Goal: Information Seeking & Learning: Check status

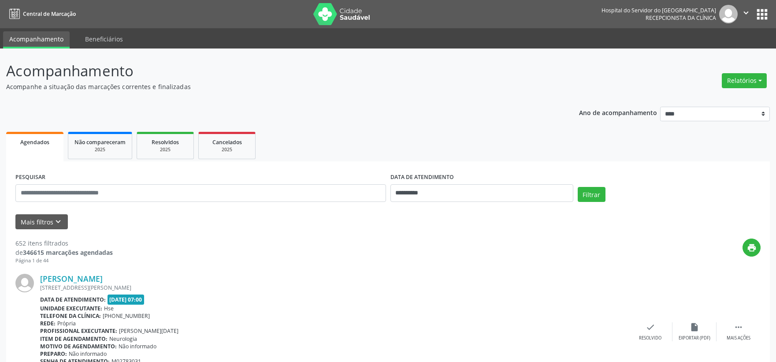
click at [38, 223] on button "Mais filtros keyboard_arrow_down" at bounding box center [41, 221] width 52 height 15
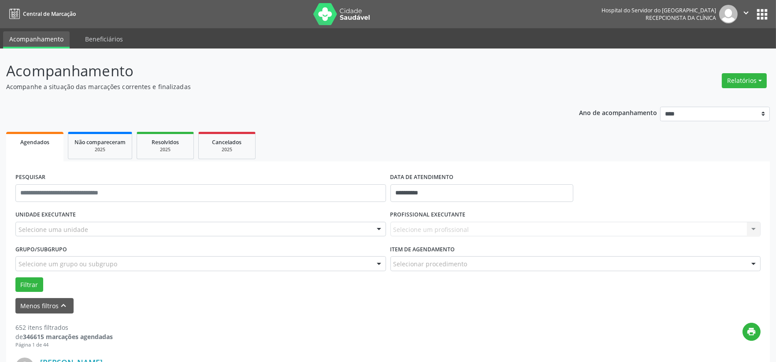
click at [103, 229] on div "Selecione uma unidade" at bounding box center [200, 229] width 370 height 15
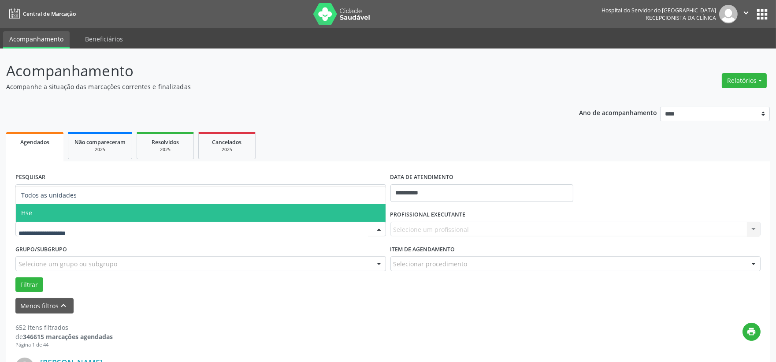
click at [74, 218] on span "Hse" at bounding box center [201, 213] width 370 height 18
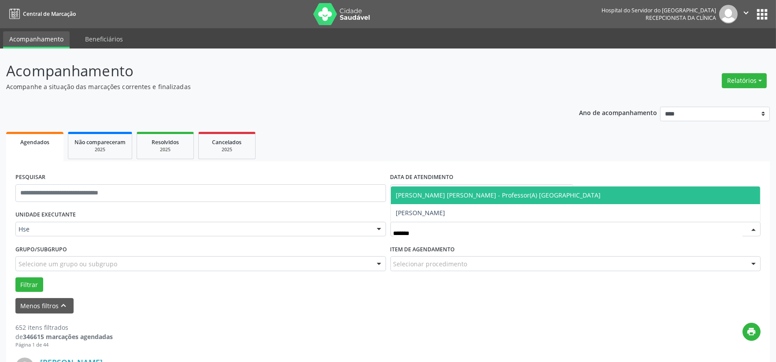
type input "********"
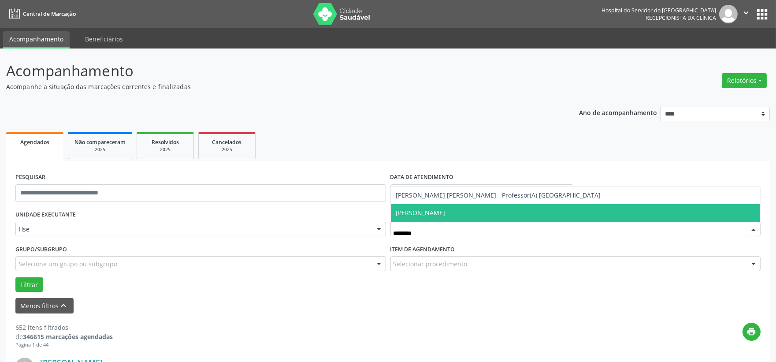
click at [436, 218] on span "[PERSON_NAME]" at bounding box center [576, 213] width 370 height 18
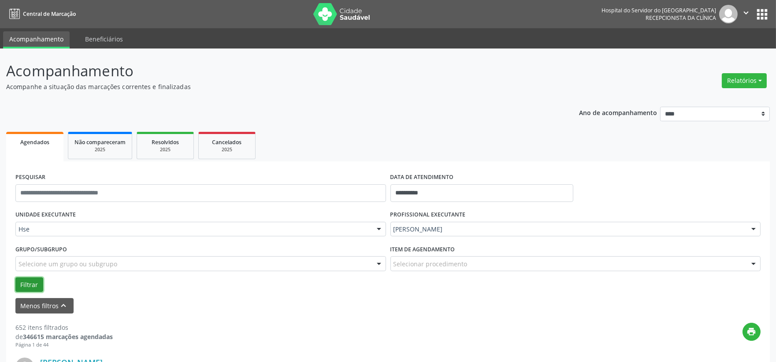
click at [26, 285] on button "Filtrar" at bounding box center [29, 284] width 28 height 15
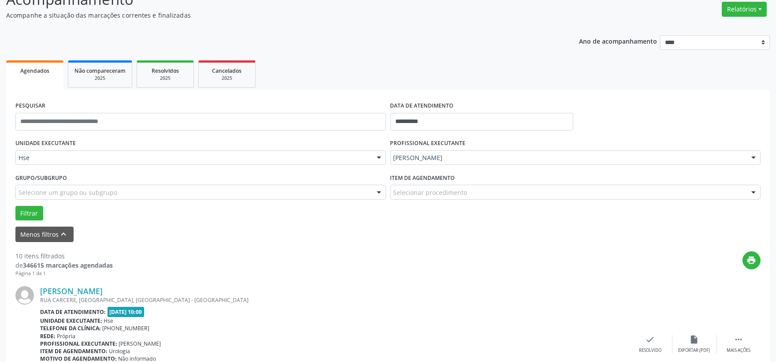
scroll to position [120, 0]
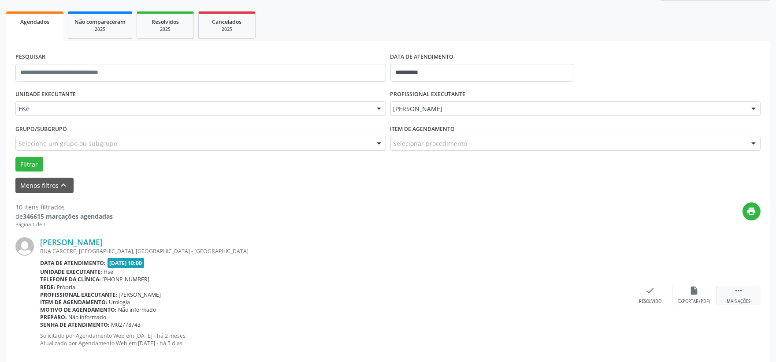
click at [732, 294] on div " Mais ações" at bounding box center [738, 294] width 44 height 19
click at [691, 292] on icon "alarm_off" at bounding box center [694, 290] width 10 height 10
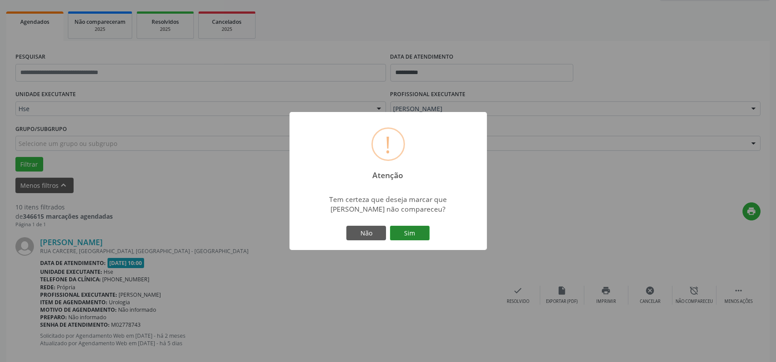
click at [406, 235] on button "Sim" at bounding box center [410, 233] width 40 height 15
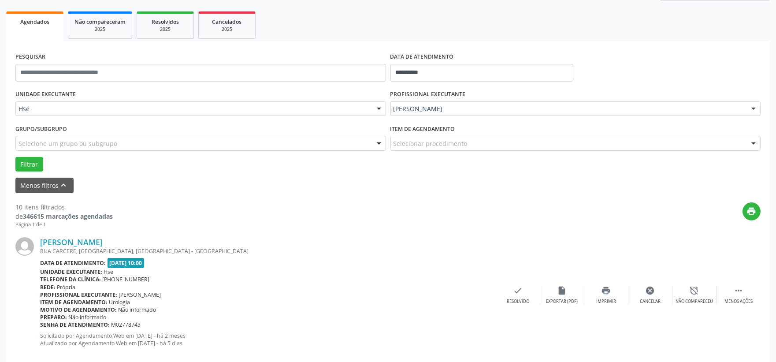
scroll to position [22, 0]
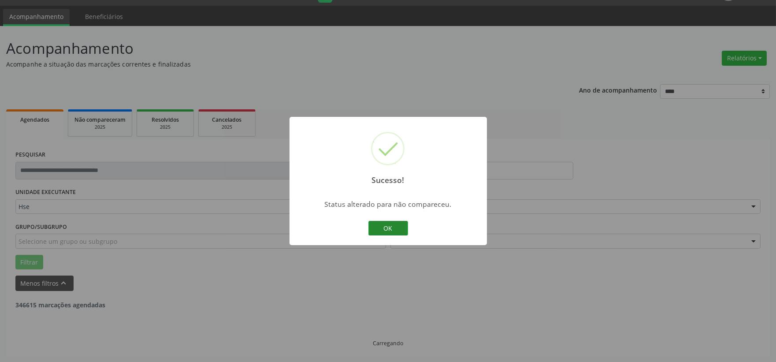
click at [388, 226] on button "OK" at bounding box center [388, 228] width 40 height 15
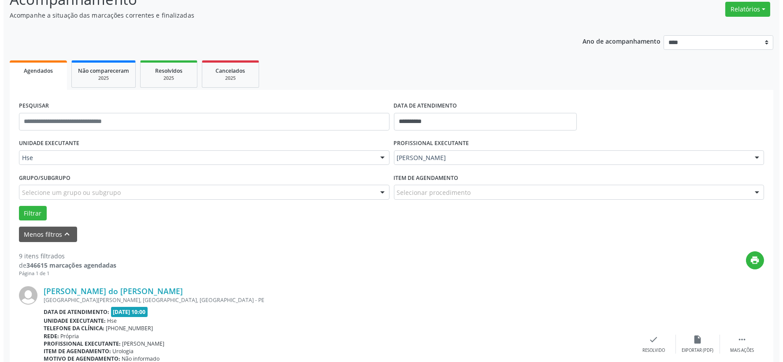
scroll to position [120, 0]
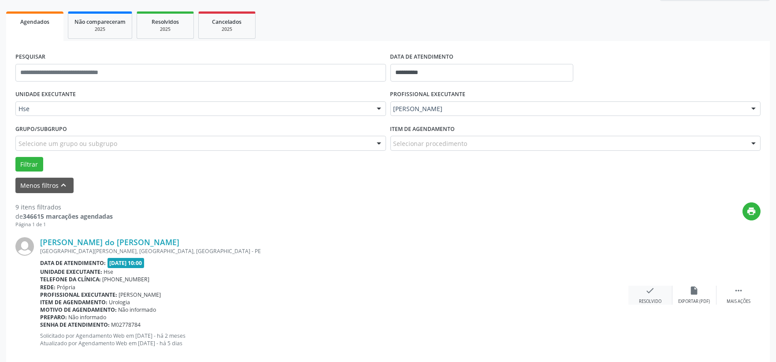
click at [647, 296] on div "check Resolvido" at bounding box center [650, 294] width 44 height 19
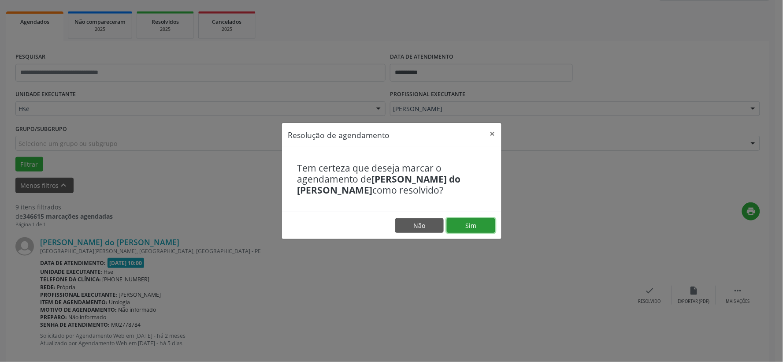
click at [477, 228] on button "Sim" at bounding box center [471, 225] width 48 height 15
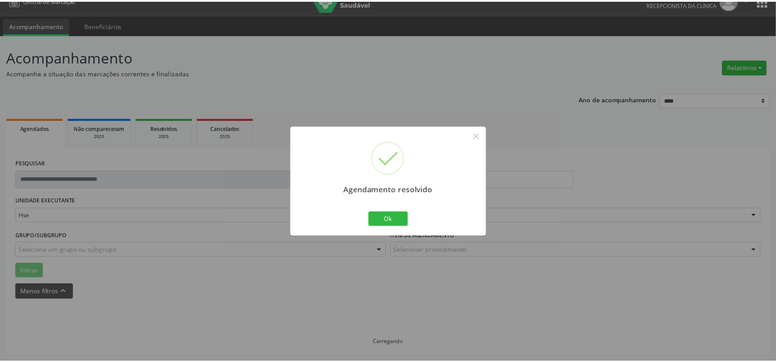
scroll to position [13, 0]
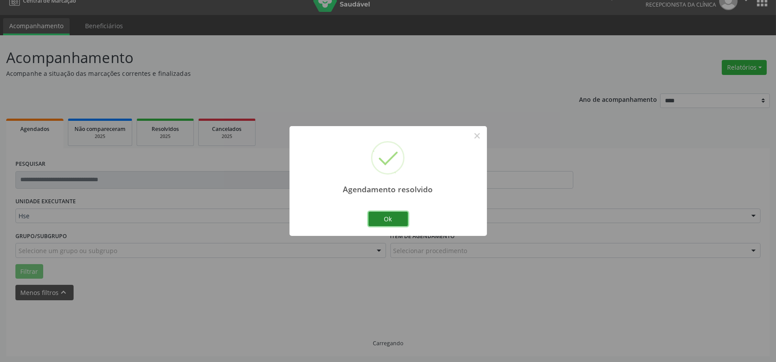
click at [388, 214] on button "Ok" at bounding box center [388, 218] width 40 height 15
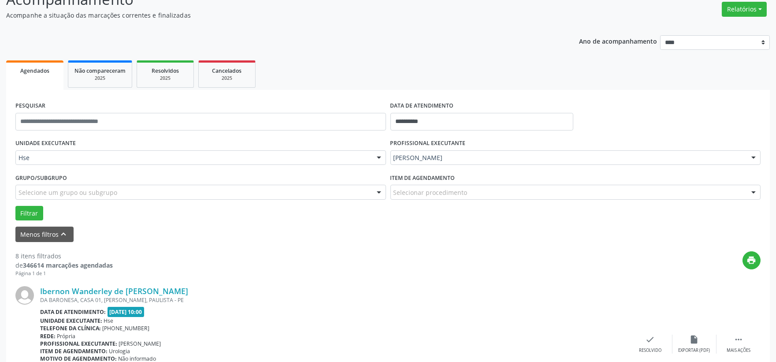
scroll to position [120, 0]
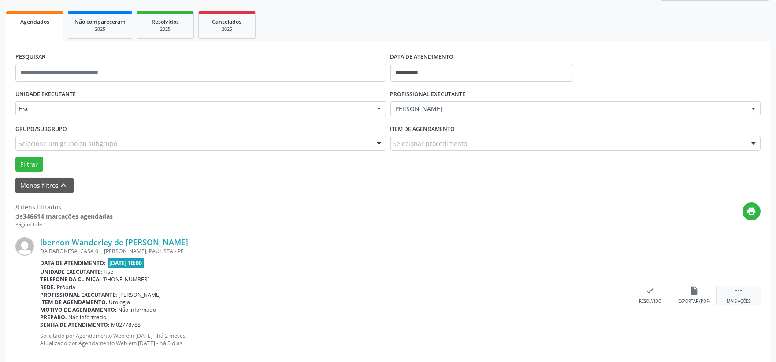
click at [734, 291] on icon "" at bounding box center [738, 290] width 10 height 10
click at [693, 287] on icon "alarm_off" at bounding box center [694, 290] width 10 height 10
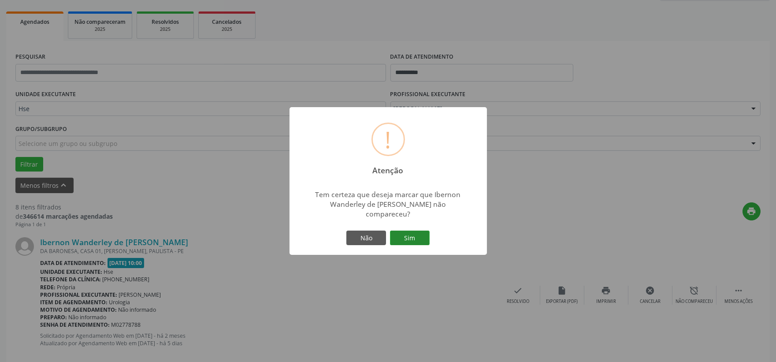
click at [417, 237] on button "Sim" at bounding box center [410, 237] width 40 height 15
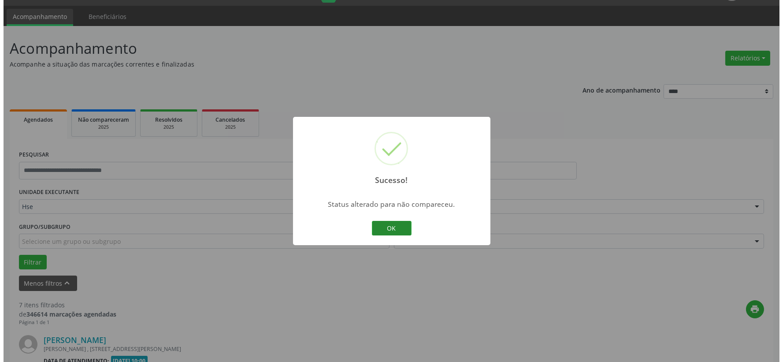
scroll to position [267, 0]
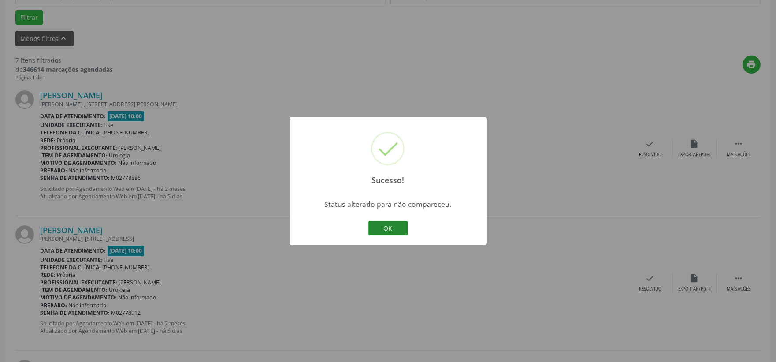
click at [394, 221] on button "OK" at bounding box center [388, 228] width 40 height 15
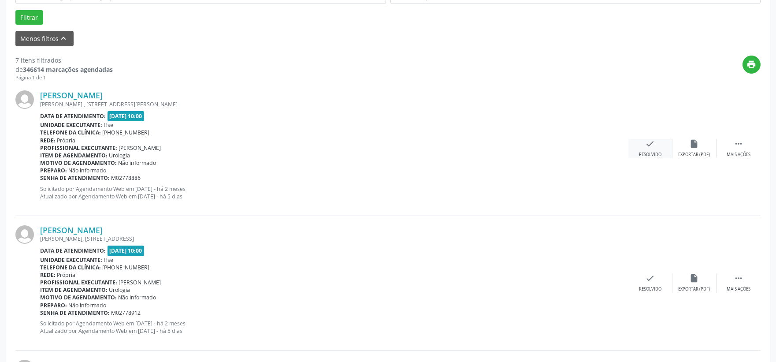
click at [639, 147] on div "check Resolvido" at bounding box center [650, 148] width 44 height 19
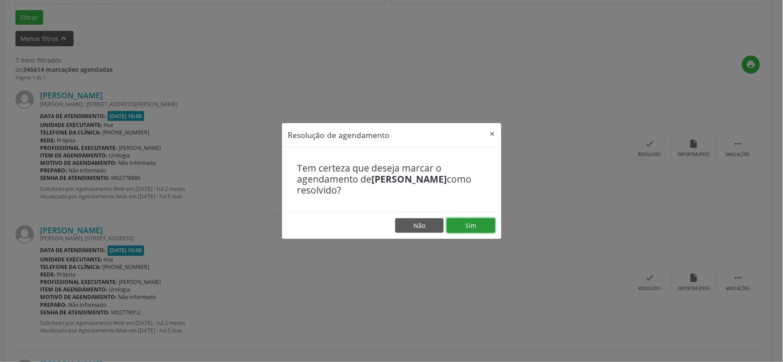
click at [468, 232] on button "Sim" at bounding box center [471, 225] width 48 height 15
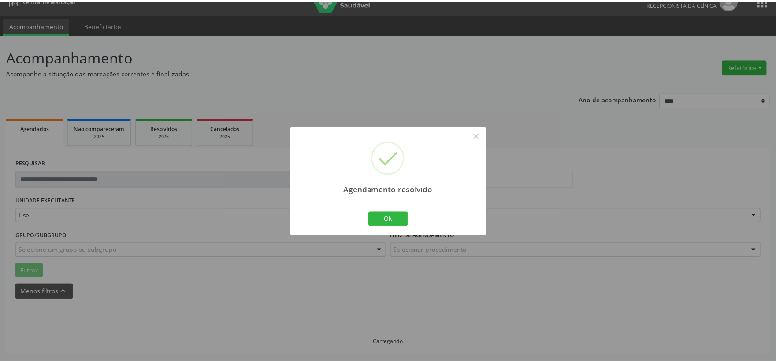
scroll to position [13, 0]
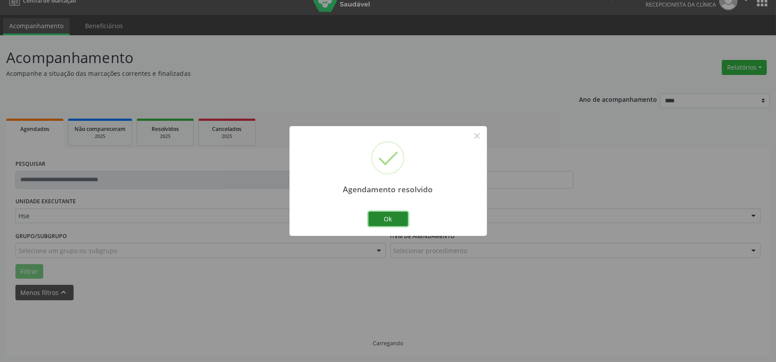
click at [391, 216] on button "Ok" at bounding box center [388, 218] width 40 height 15
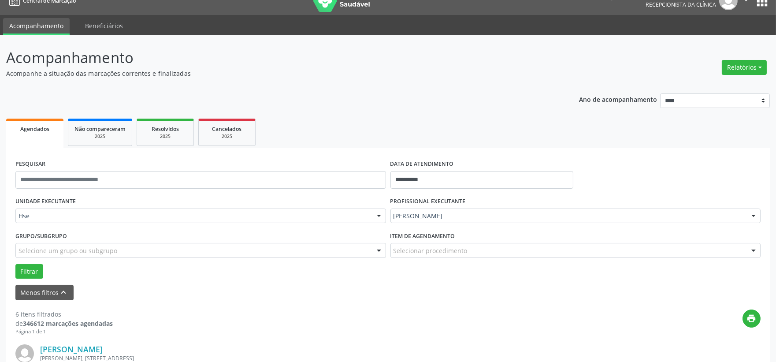
scroll to position [111, 0]
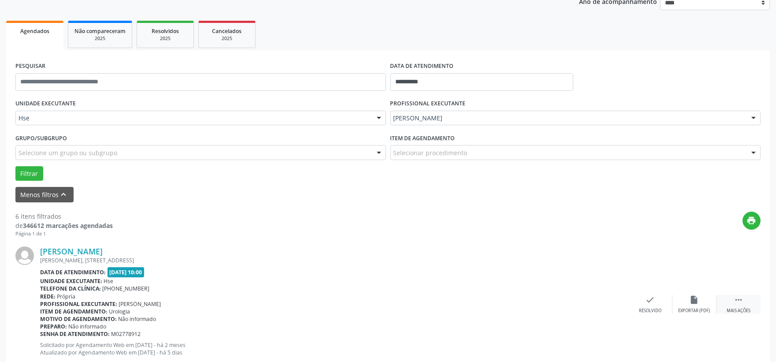
click at [743, 304] on div " Mais ações" at bounding box center [738, 304] width 44 height 19
click at [685, 303] on div "alarm_off Não compareceu" at bounding box center [694, 304] width 44 height 19
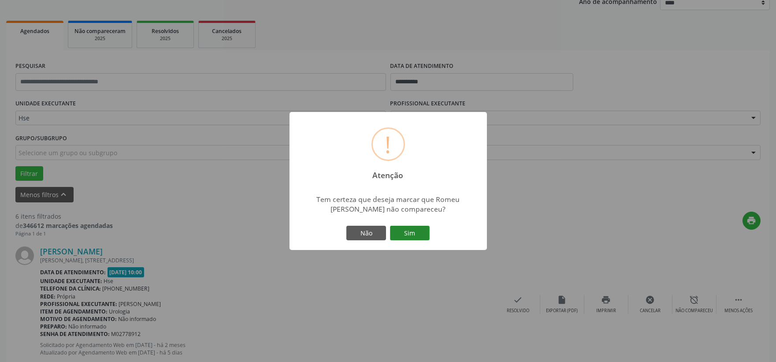
click at [406, 231] on button "Sim" at bounding box center [410, 233] width 40 height 15
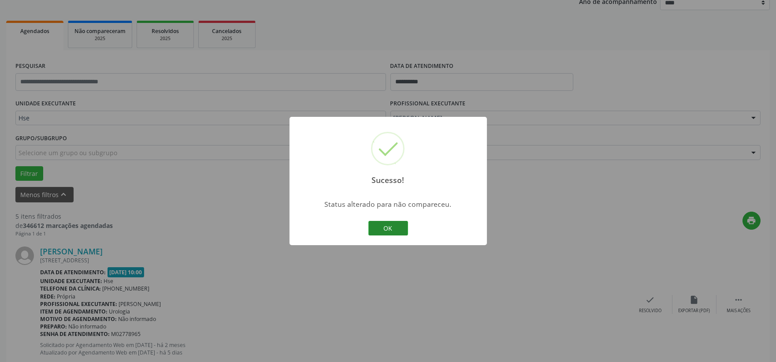
click at [384, 228] on button "OK" at bounding box center [388, 228] width 40 height 15
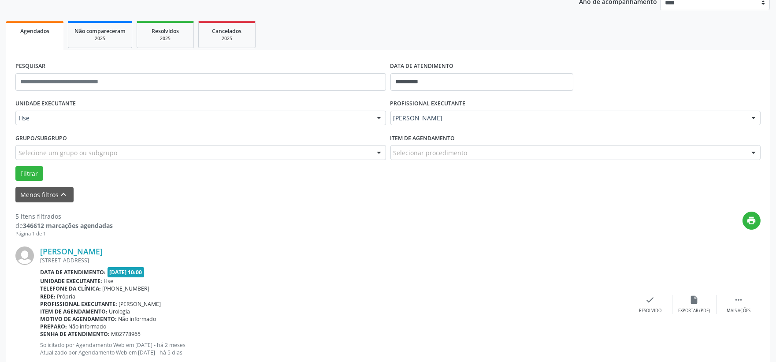
click at [643, 293] on div "[PERSON_NAME] [STREET_ADDRESS] Data de atendimento: [DATE] 10:00 Unidade execut…" at bounding box center [387, 304] width 745 height 134
click at [642, 303] on div "check Resolvido" at bounding box center [650, 304] width 44 height 19
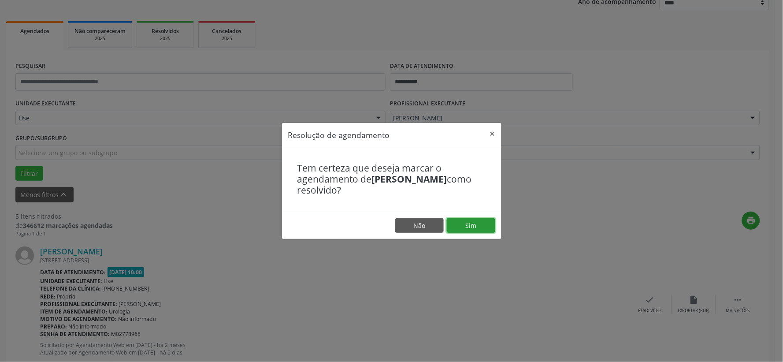
click at [463, 221] on button "Sim" at bounding box center [471, 225] width 48 height 15
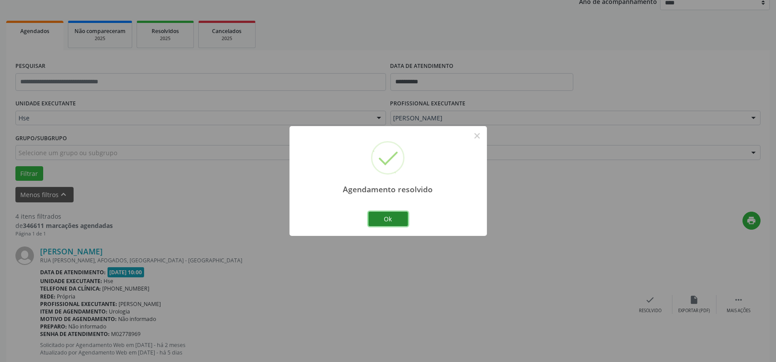
click at [395, 222] on button "Ok" at bounding box center [388, 218] width 40 height 15
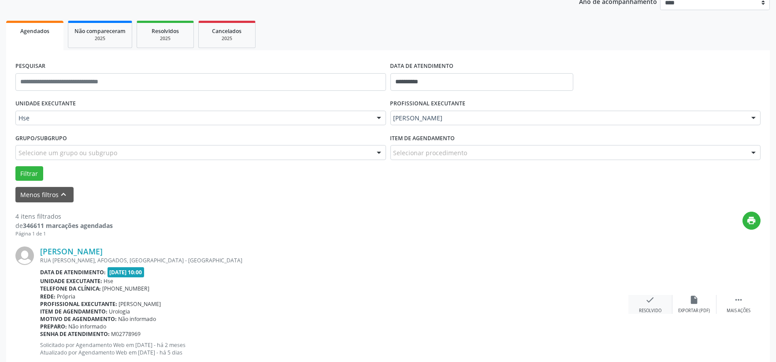
click at [646, 295] on icon "check" at bounding box center [650, 300] width 10 height 10
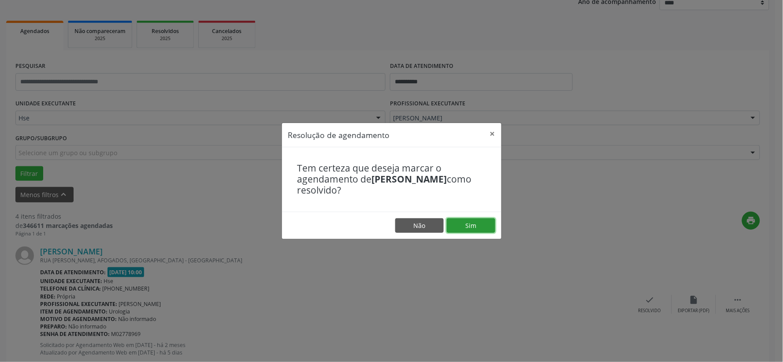
click at [467, 221] on button "Sim" at bounding box center [471, 225] width 48 height 15
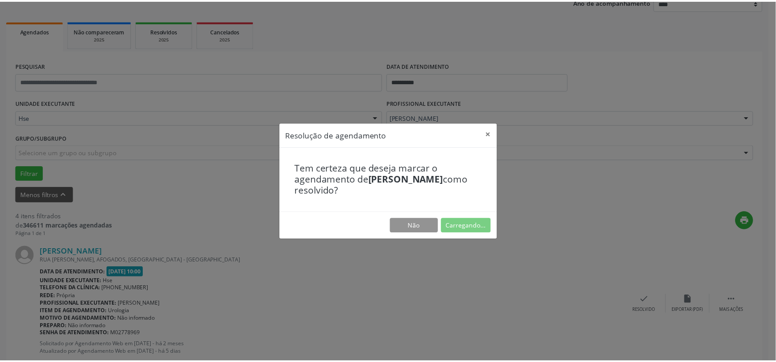
scroll to position [13, 0]
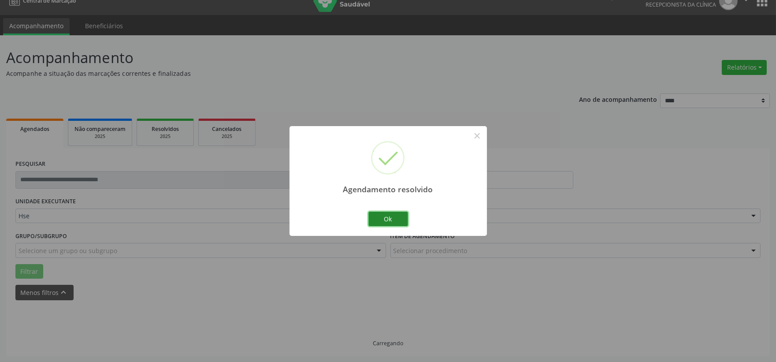
click at [399, 217] on button "Ok" at bounding box center [388, 218] width 40 height 15
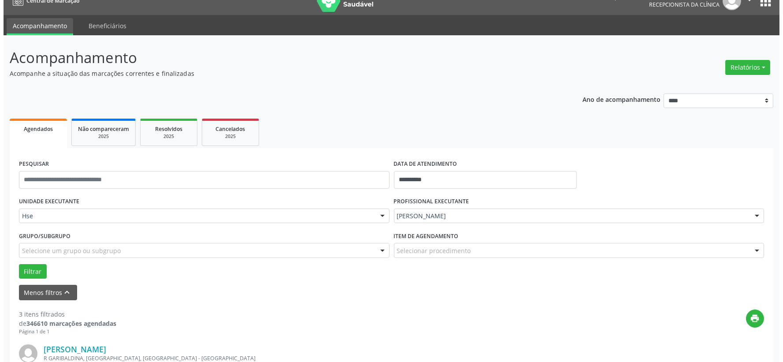
scroll to position [62, 0]
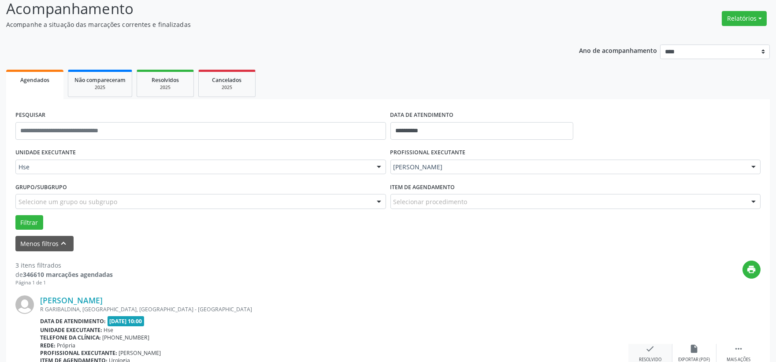
click at [644, 351] on div "check Resolvido" at bounding box center [650, 353] width 44 height 19
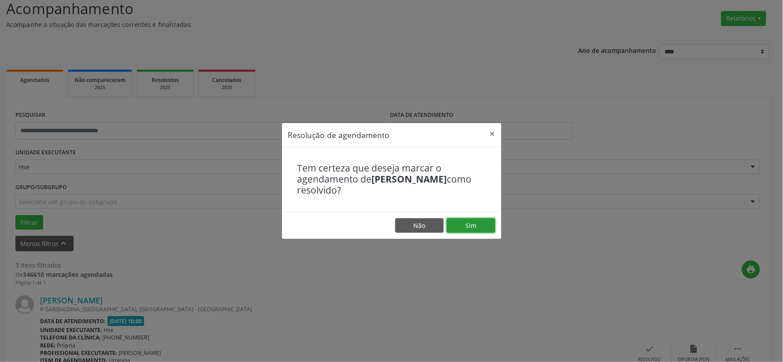
click at [474, 223] on button "Sim" at bounding box center [471, 225] width 48 height 15
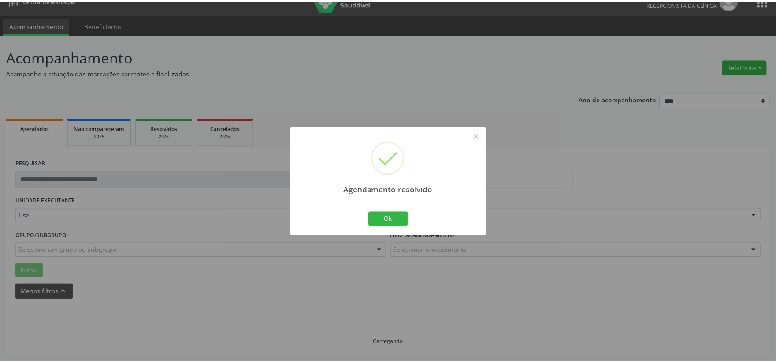
scroll to position [13, 0]
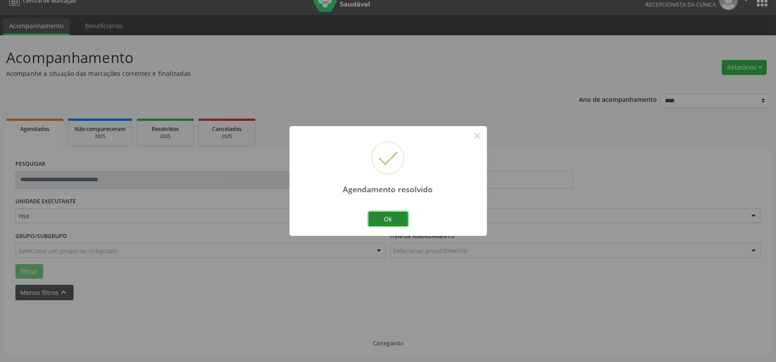
click at [386, 217] on button "Ok" at bounding box center [388, 218] width 40 height 15
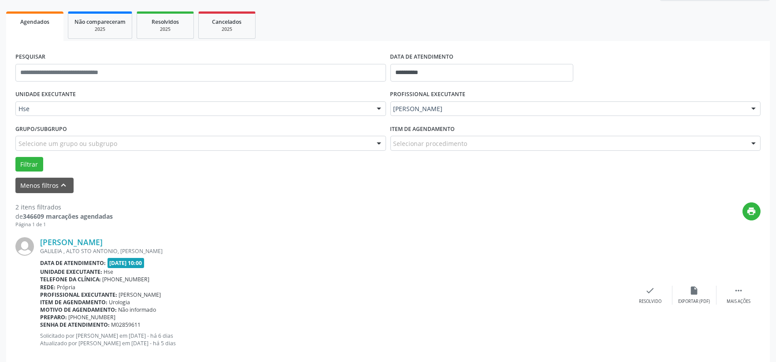
scroll to position [169, 0]
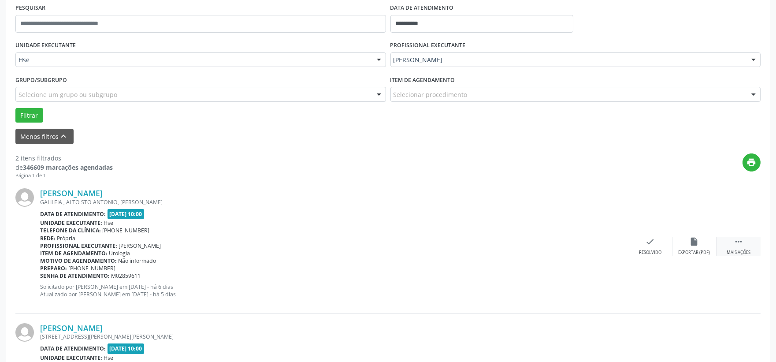
click at [739, 250] on div "Mais ações" at bounding box center [738, 252] width 24 height 6
click at [690, 253] on div "Não compareceu" at bounding box center [693, 252] width 37 height 6
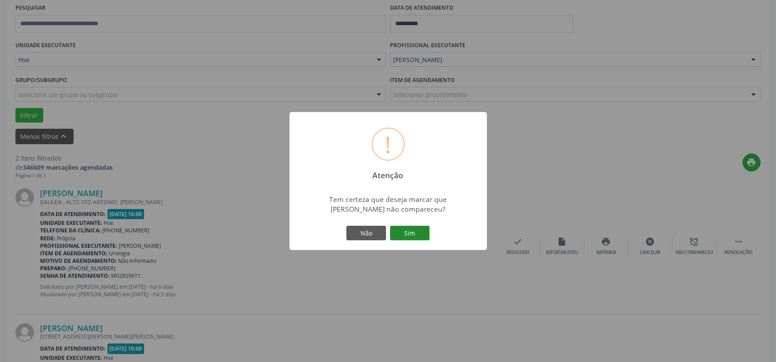
click at [425, 235] on button "Sim" at bounding box center [410, 233] width 40 height 15
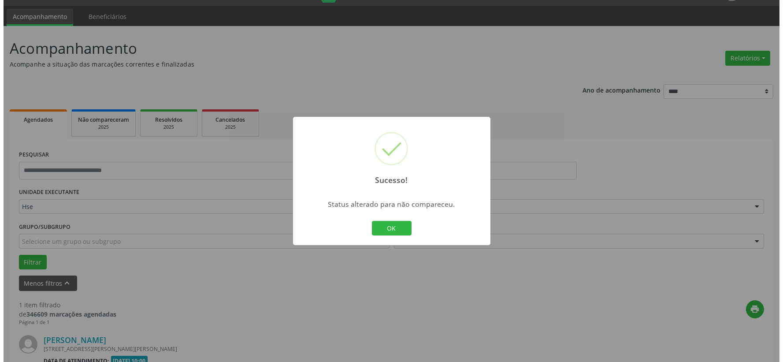
scroll to position [135, 0]
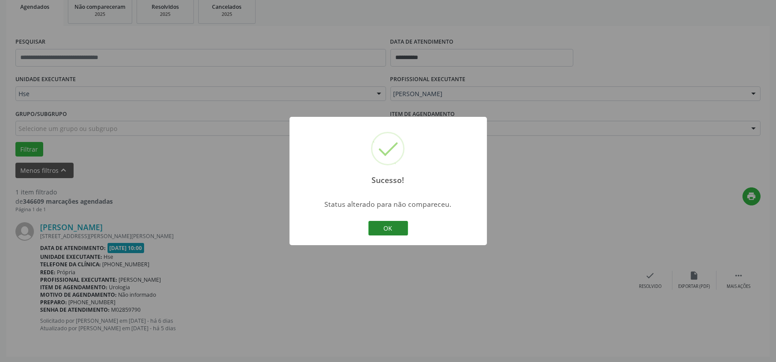
click at [388, 224] on button "OK" at bounding box center [388, 228] width 40 height 15
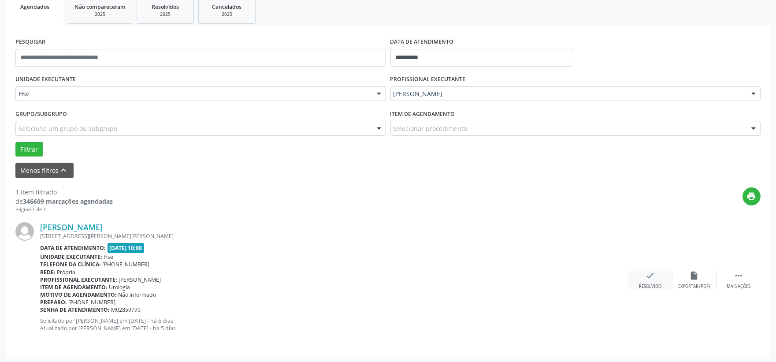
click at [642, 277] on div "check Resolvido" at bounding box center [650, 279] width 44 height 19
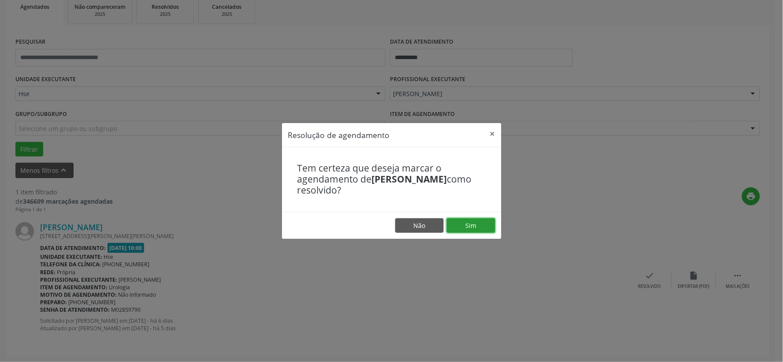
click at [485, 220] on button "Sim" at bounding box center [471, 225] width 48 height 15
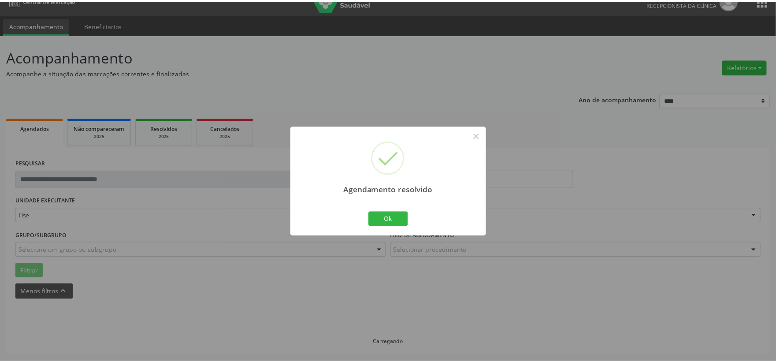
scroll to position [13, 0]
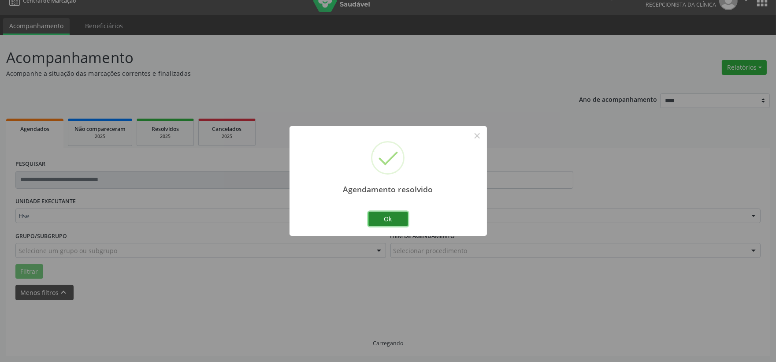
click at [390, 215] on button "Ok" at bounding box center [388, 218] width 40 height 15
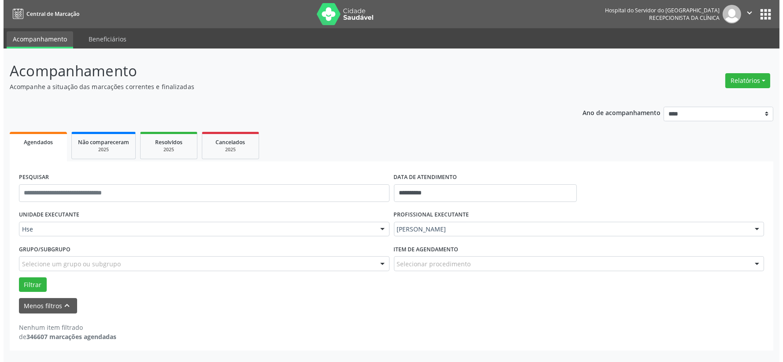
scroll to position [0, 0]
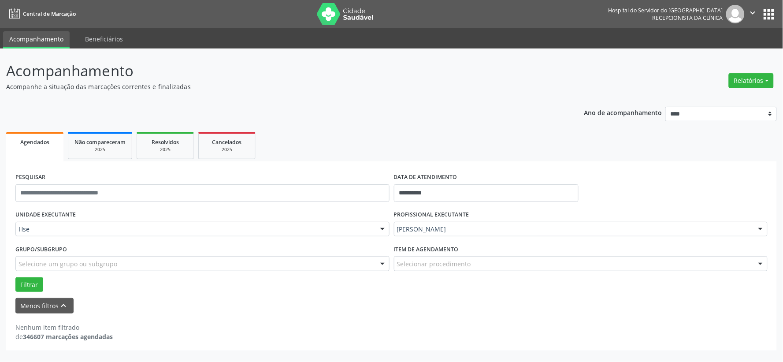
click at [351, 20] on img at bounding box center [345, 14] width 57 height 22
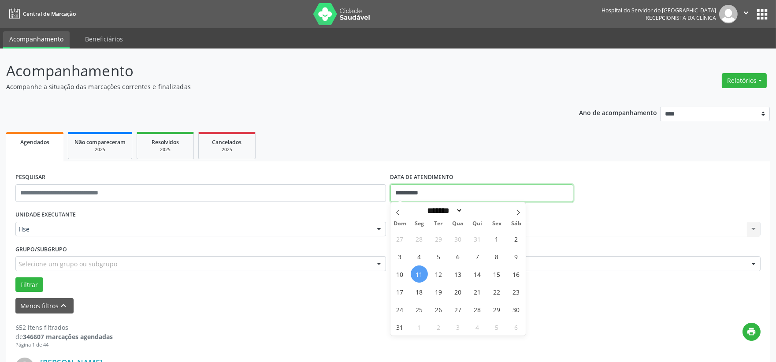
click at [424, 194] on input "**********" at bounding box center [481, 193] width 183 height 18
click at [494, 254] on span "8" at bounding box center [496, 256] width 17 height 17
type input "**********"
click at [495, 258] on span "8" at bounding box center [496, 256] width 17 height 17
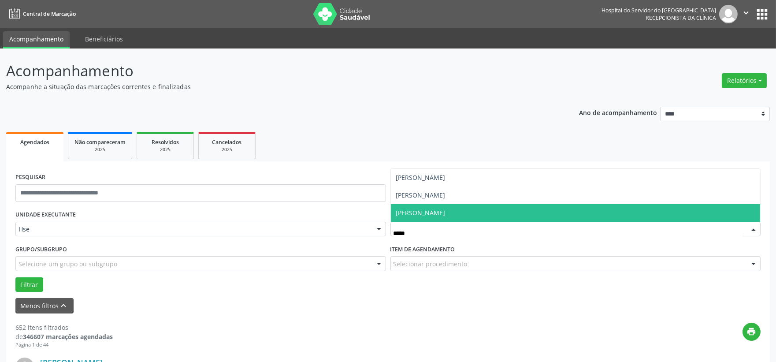
click at [416, 197] on span "[PERSON_NAME]" at bounding box center [420, 195] width 49 height 8
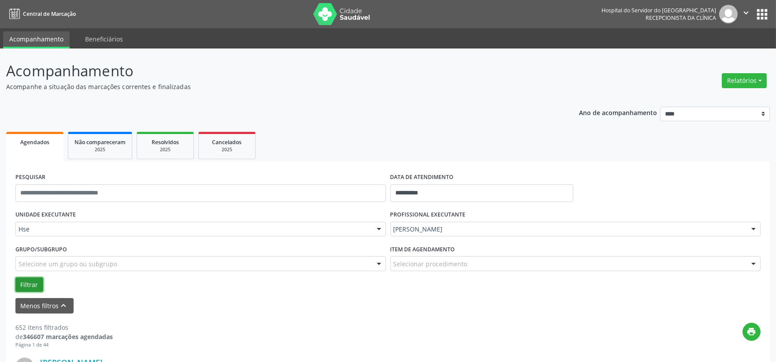
click at [20, 282] on button "Filtrar" at bounding box center [29, 284] width 28 height 15
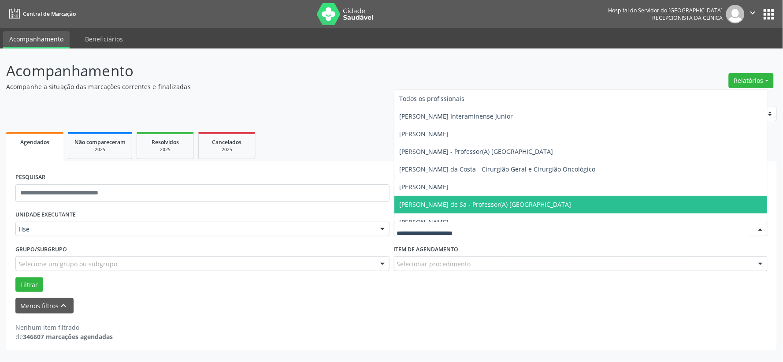
click at [429, 235] on div at bounding box center [581, 229] width 374 height 15
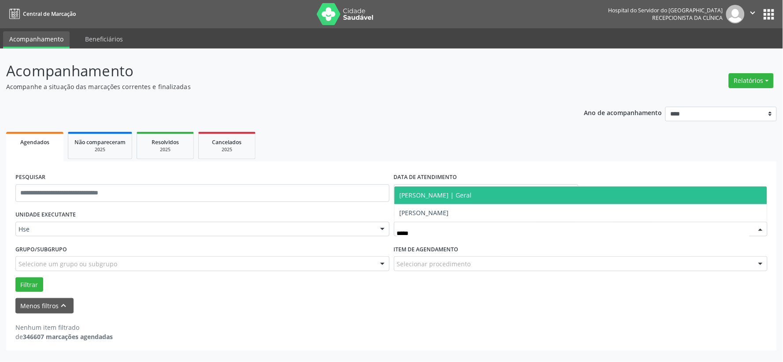
click at [466, 191] on span "[PERSON_NAME] | Geral" at bounding box center [435, 195] width 72 height 8
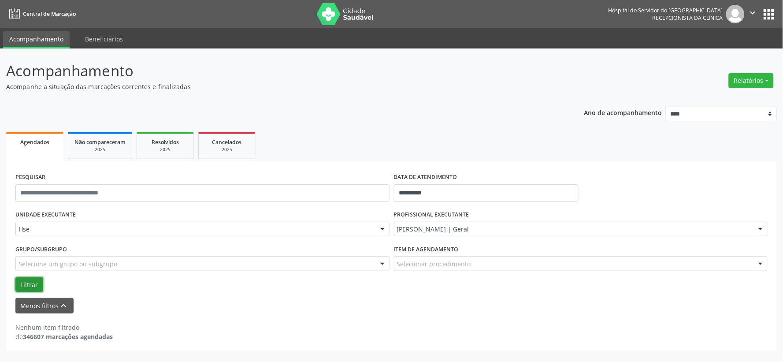
click at [31, 284] on button "Filtrar" at bounding box center [29, 284] width 28 height 15
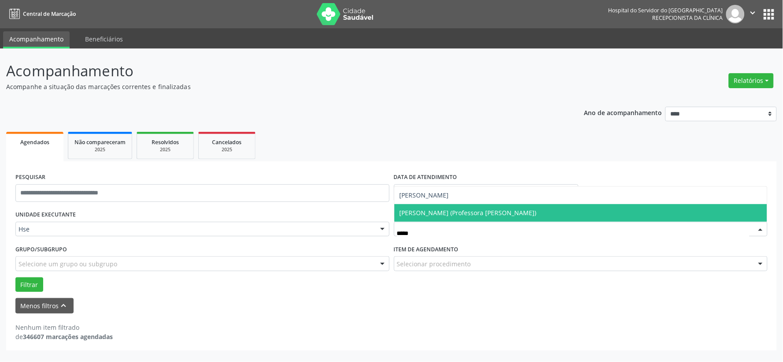
type input "******"
click at [421, 208] on span "[PERSON_NAME]" at bounding box center [423, 212] width 49 height 8
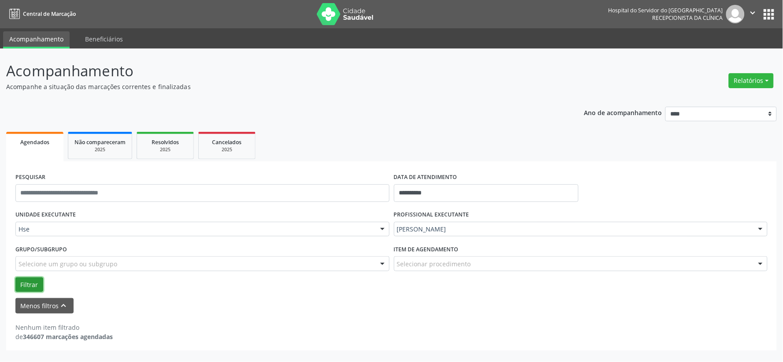
click at [33, 279] on button "Filtrar" at bounding box center [29, 284] width 28 height 15
click at [345, 9] on img at bounding box center [345, 14] width 57 height 22
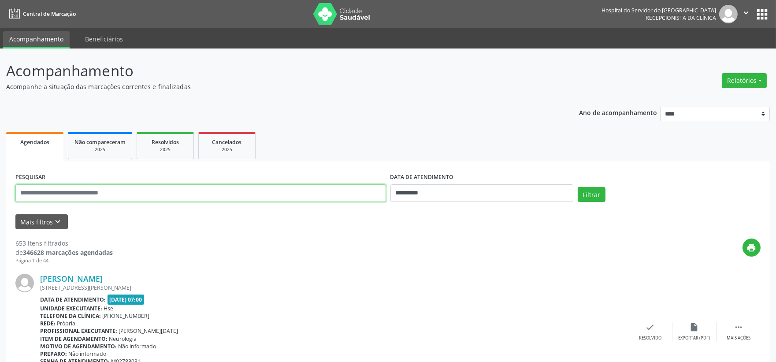
click at [257, 192] on input "text" at bounding box center [200, 193] width 370 height 18
type input "**********"
click at [577, 187] on button "Filtrar" at bounding box center [591, 194] width 28 height 15
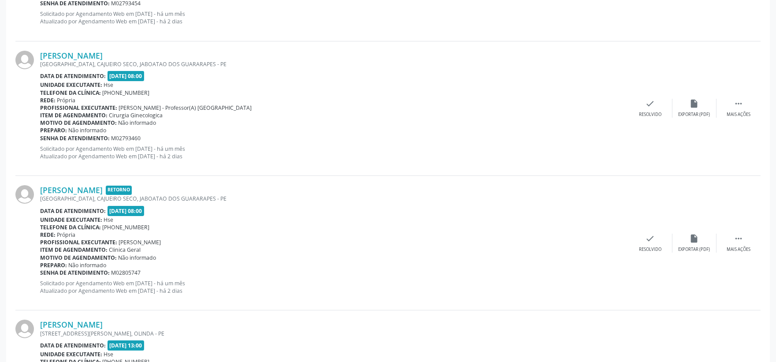
scroll to position [211, 0]
